Goal: Find specific page/section: Find specific page/section

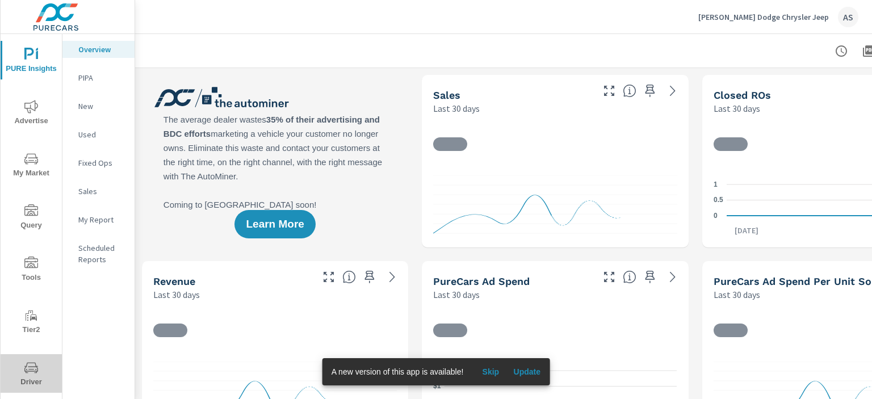
click at [34, 381] on span "Driver" at bounding box center [31, 375] width 55 height 28
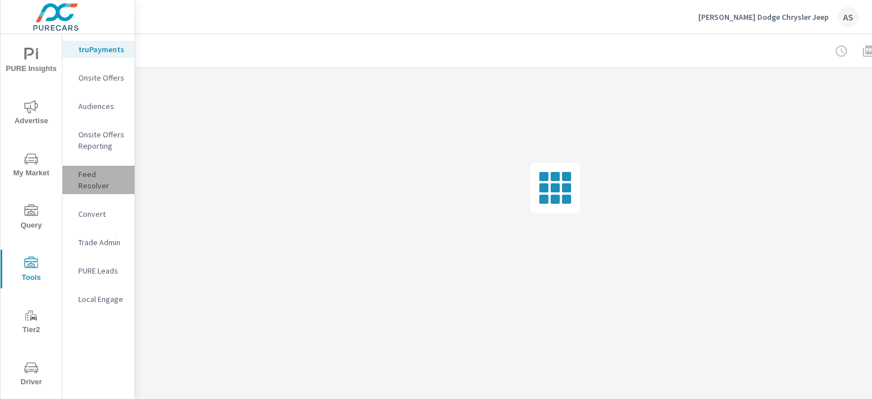
click at [89, 180] on div "Feed Resolver" at bounding box center [98, 180] width 72 height 28
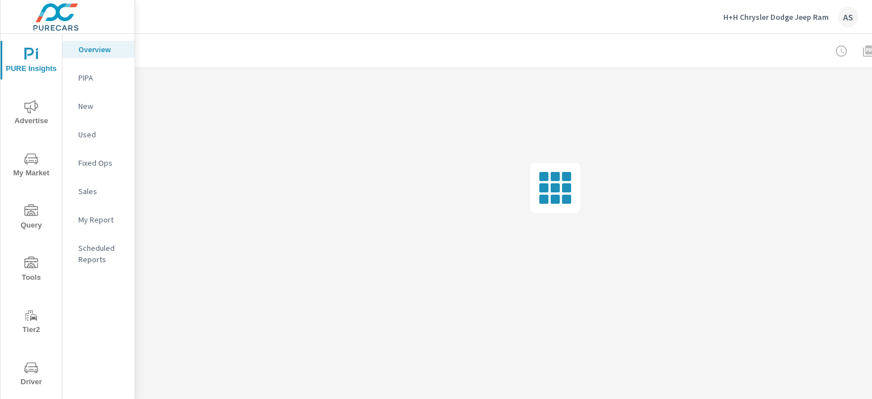
click at [25, 375] on span "Driver" at bounding box center [31, 375] width 55 height 28
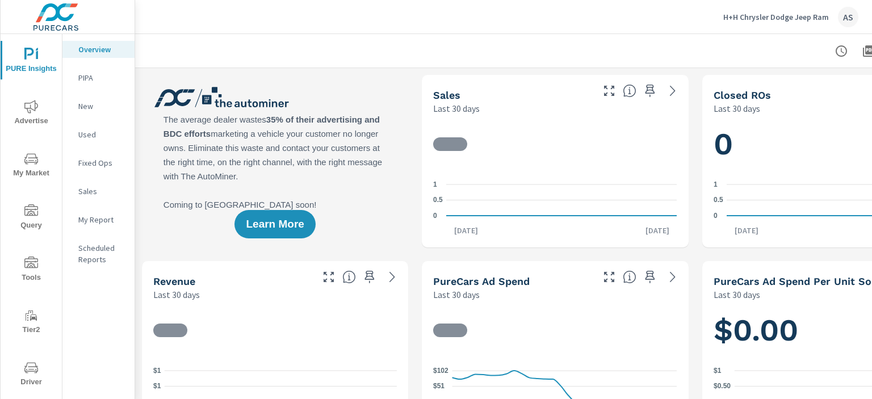
click at [26, 270] on span "Tools" at bounding box center [31, 271] width 55 height 28
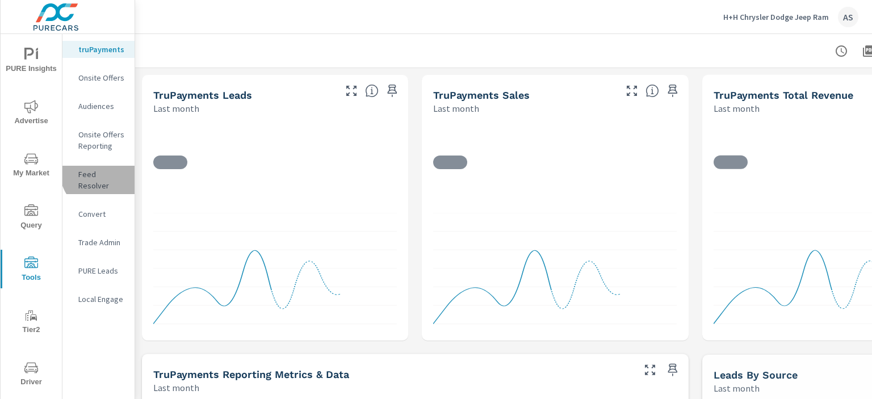
click at [102, 172] on p "Feed Resolver" at bounding box center [101, 180] width 47 height 23
